Goal: Information Seeking & Learning: Learn about a topic

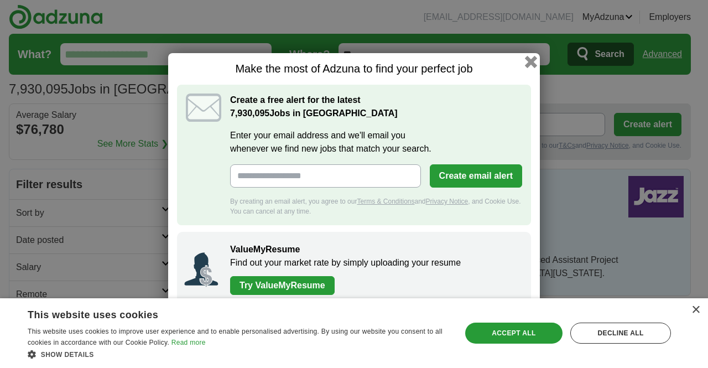
click at [529, 61] on button "button" at bounding box center [531, 62] width 12 height 12
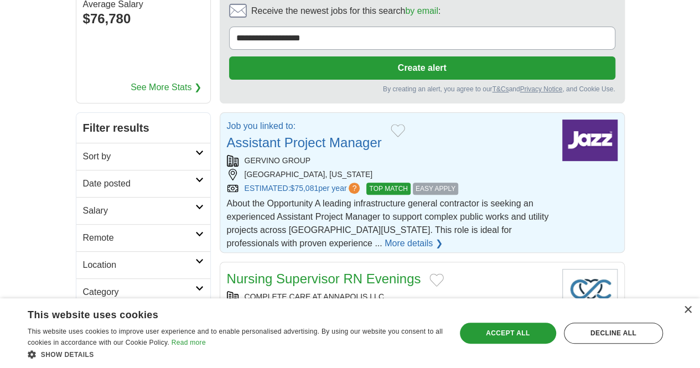
scroll to position [55, 0]
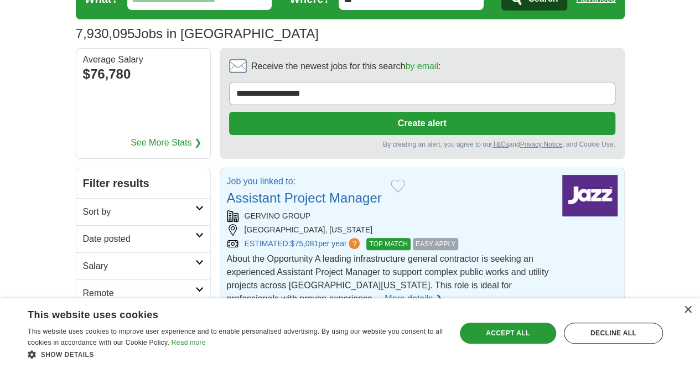
drag, startPoint x: 189, startPoint y: 142, endPoint x: 350, endPoint y: 146, distance: 161.7
click at [350, 168] on article "Job you linked to: Assistant Project Manager GERVINO GROUP SAN DIEGO, CALIFORNI…" at bounding box center [422, 238] width 405 height 141
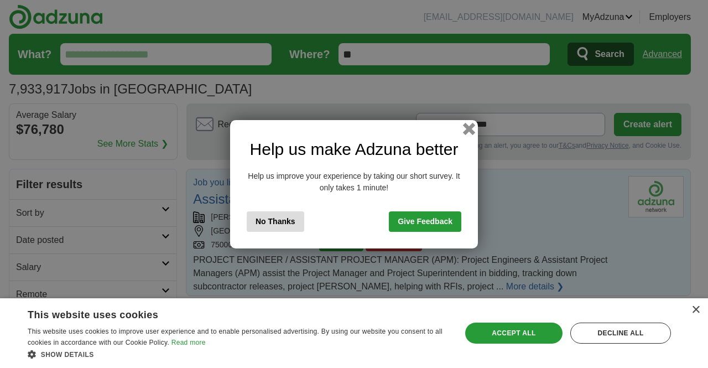
click at [467, 126] on button "button" at bounding box center [469, 128] width 12 height 12
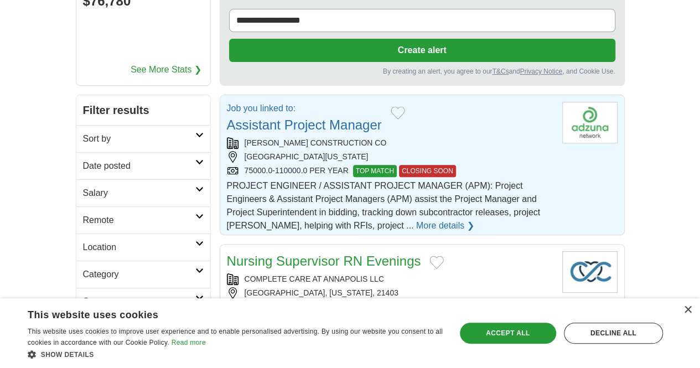
scroll to position [111, 0]
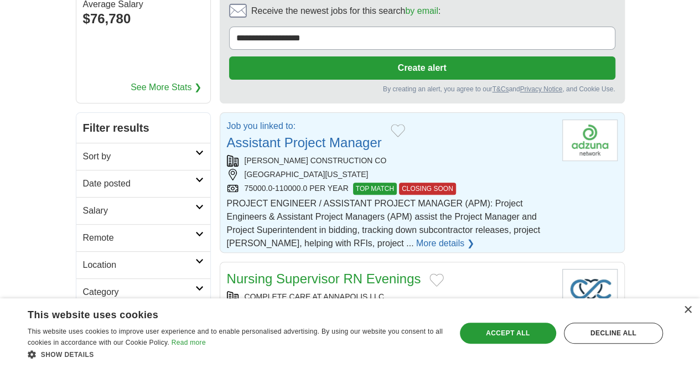
click at [275, 135] on link "Assistant Project Manager" at bounding box center [304, 142] width 155 height 15
drag, startPoint x: 361, startPoint y: 86, endPoint x: 346, endPoint y: 104, distance: 23.3
click at [346, 120] on div "Job you linked to: Assistant Project Manager [PERSON_NAME] CONSTRUCTION CO [GEO…" at bounding box center [390, 185] width 327 height 131
